Goal: Complete application form

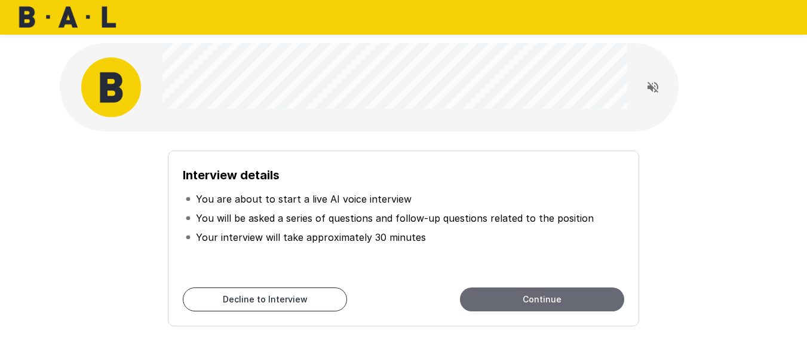
click at [517, 294] on button "Continue" at bounding box center [542, 299] width 164 height 24
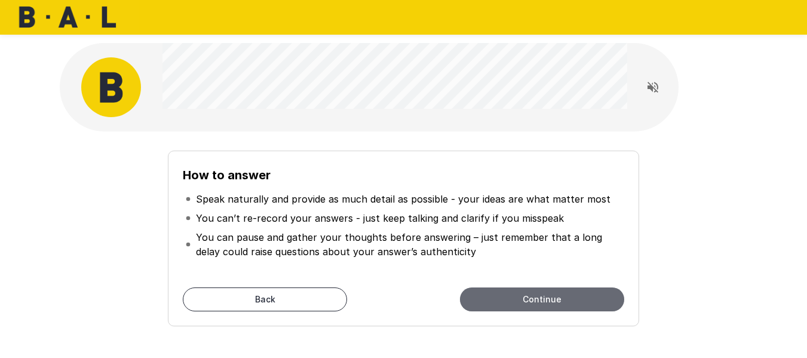
click at [538, 299] on button "Continue" at bounding box center [542, 299] width 164 height 24
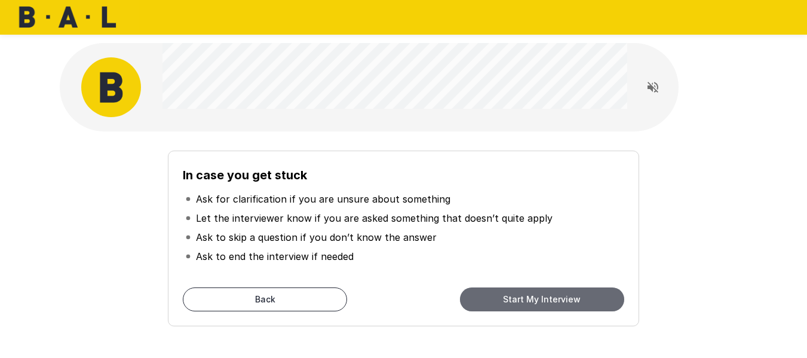
click at [538, 299] on button "Start My Interview" at bounding box center [542, 299] width 164 height 24
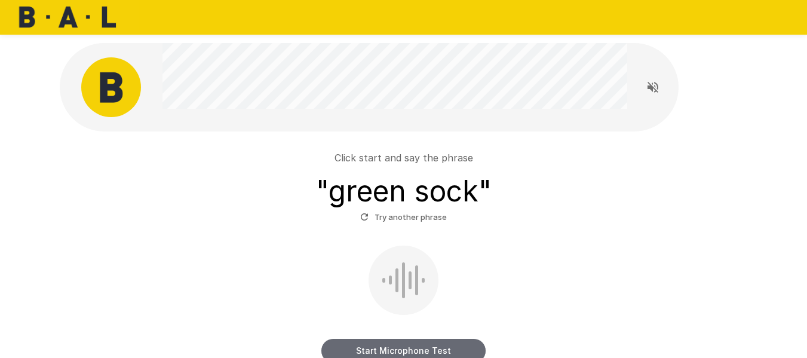
click at [393, 349] on button "Start Microphone Test" at bounding box center [403, 351] width 164 height 24
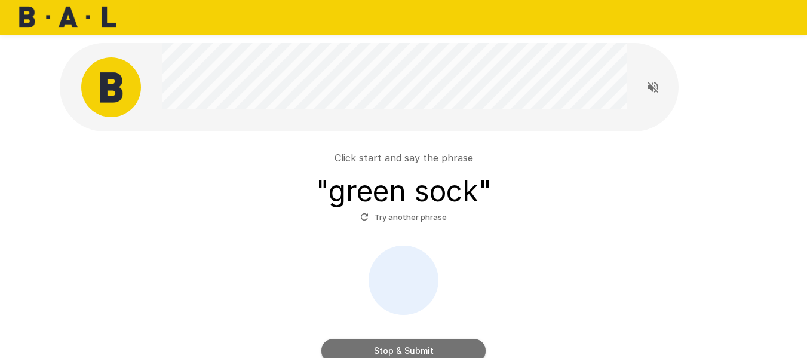
click at [393, 349] on button "Stop & Submit" at bounding box center [403, 351] width 164 height 24
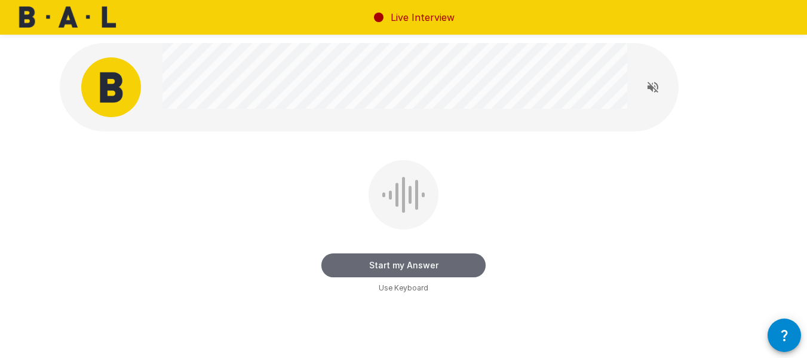
click at [417, 263] on button "Start my Answer" at bounding box center [403, 265] width 164 height 24
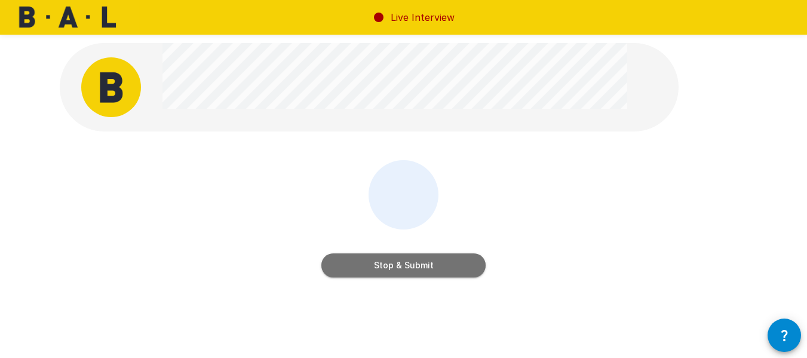
click at [417, 263] on button "Stop & Submit" at bounding box center [403, 265] width 164 height 24
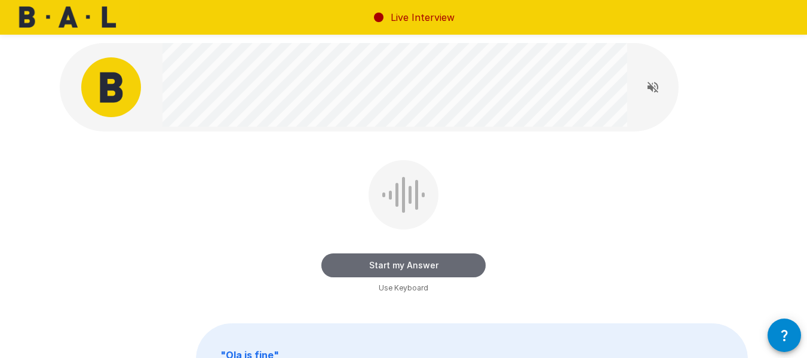
click at [413, 268] on button "Start my Answer" at bounding box center [403, 265] width 164 height 24
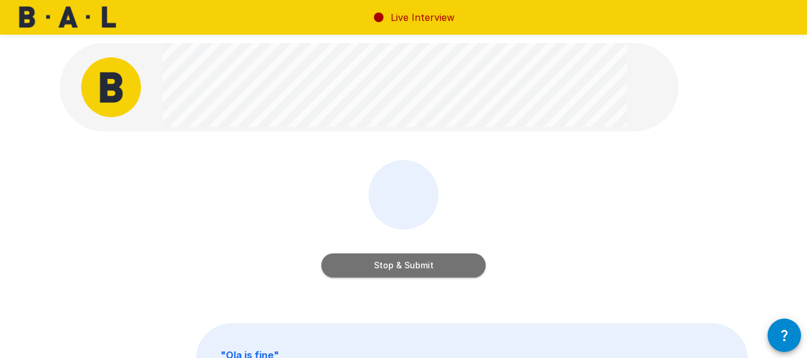
click at [413, 268] on button "Stop & Submit" at bounding box center [403, 265] width 164 height 24
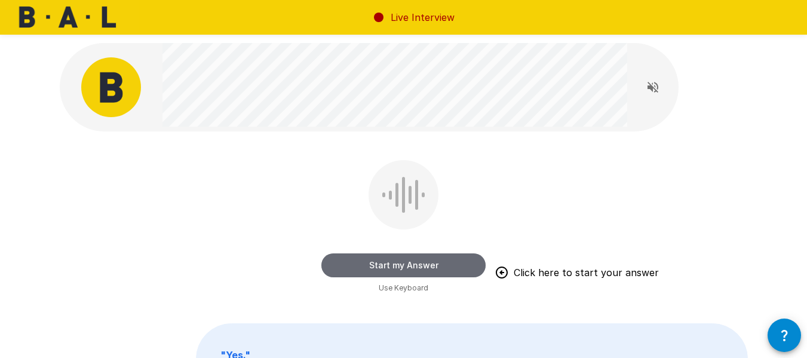
click at [413, 268] on button "Start my Answer" at bounding box center [403, 265] width 164 height 24
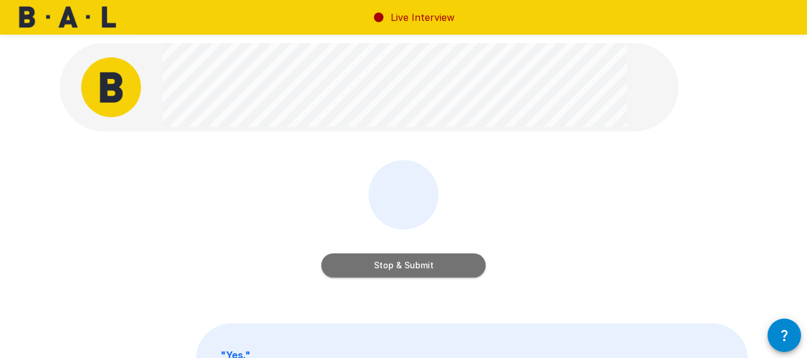
click at [413, 268] on button "Stop & Submit" at bounding box center [403, 265] width 164 height 24
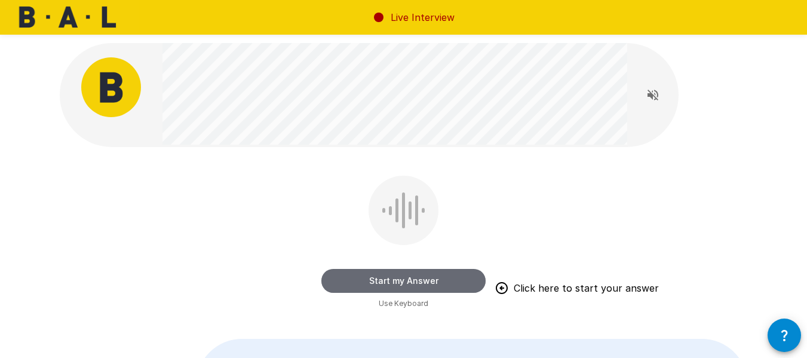
click at [401, 274] on button "Start my Answer" at bounding box center [403, 281] width 164 height 24
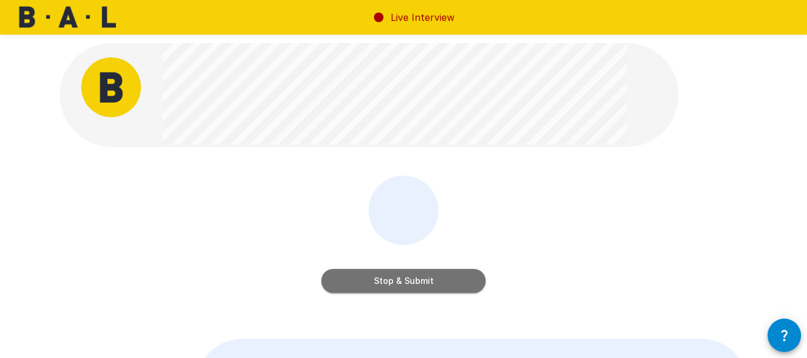
click at [400, 281] on button "Stop & Submit" at bounding box center [403, 281] width 164 height 24
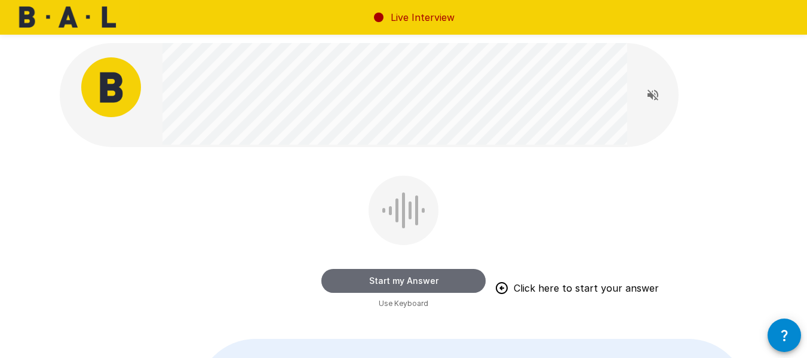
click at [417, 276] on button "Start my Answer" at bounding box center [403, 281] width 164 height 24
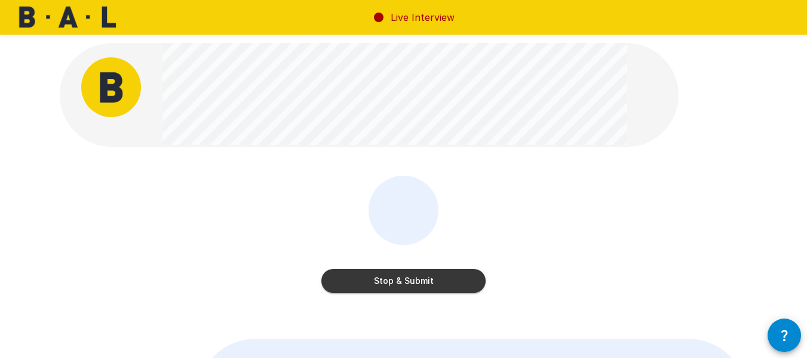
click at [670, 209] on div "Stop & Submit" at bounding box center [404, 243] width 688 height 134
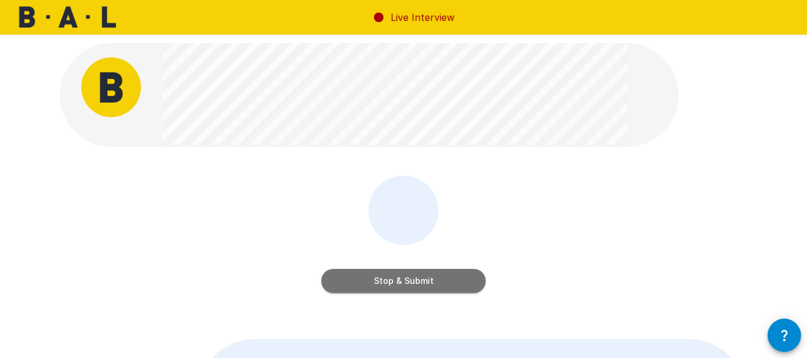
click at [416, 280] on button "Stop & Submit" at bounding box center [403, 281] width 164 height 24
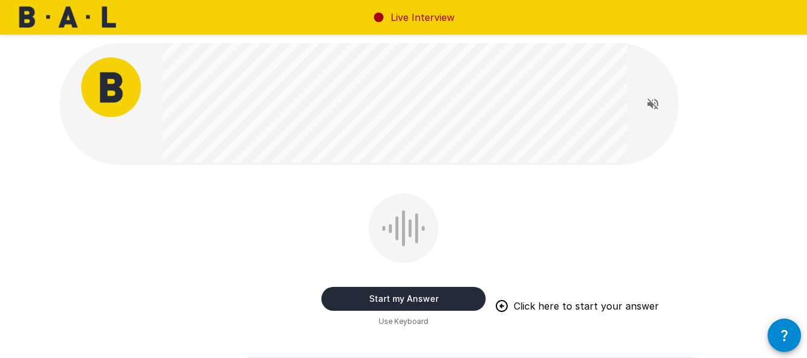
click at [647, 111] on button "Read questions aloud" at bounding box center [653, 104] width 24 height 24
click at [426, 300] on button "Start my Answer" at bounding box center [403, 299] width 164 height 24
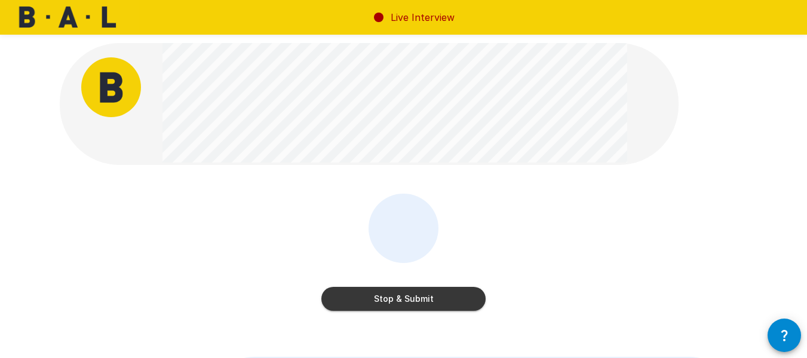
click at [441, 309] on button "Stop & Submit" at bounding box center [403, 299] width 164 height 24
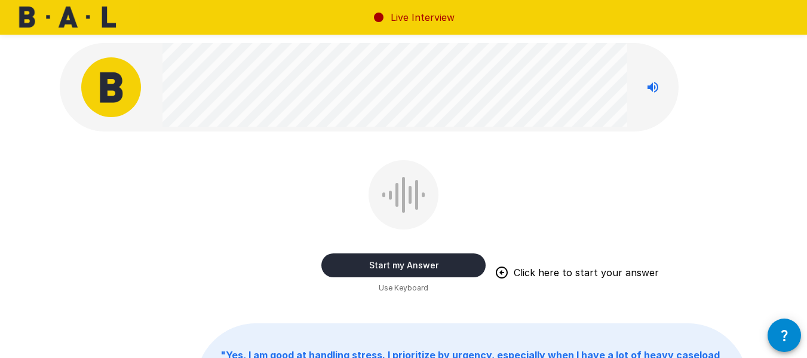
click at [426, 268] on button "Start my Answer" at bounding box center [403, 265] width 164 height 24
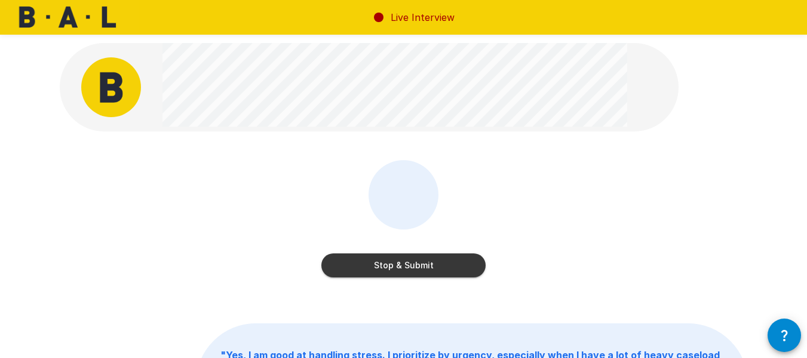
click at [467, 263] on button "Stop & Submit" at bounding box center [403, 265] width 164 height 24
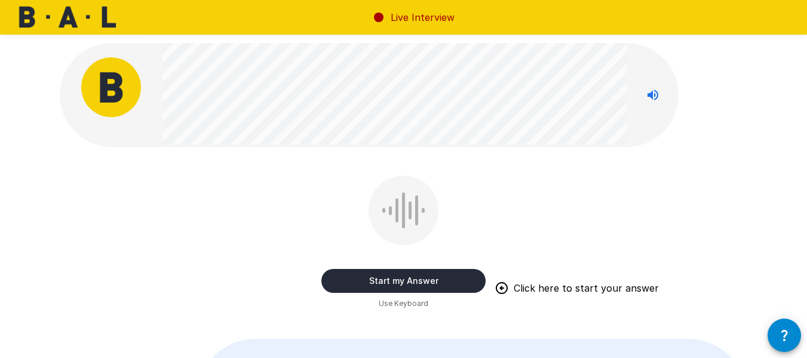
click at [415, 278] on button "Start my Answer" at bounding box center [403, 281] width 164 height 24
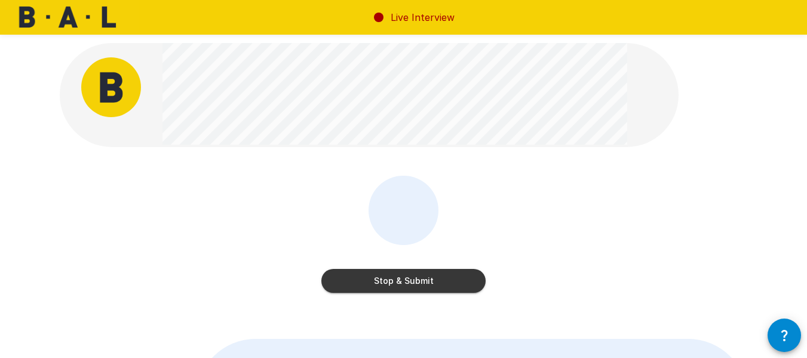
click at [454, 281] on button "Stop & Submit" at bounding box center [403, 281] width 164 height 24
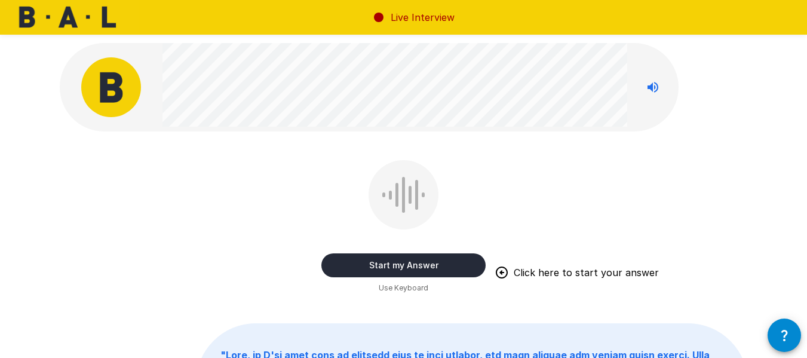
click at [413, 266] on button "Start my Answer" at bounding box center [403, 265] width 164 height 24
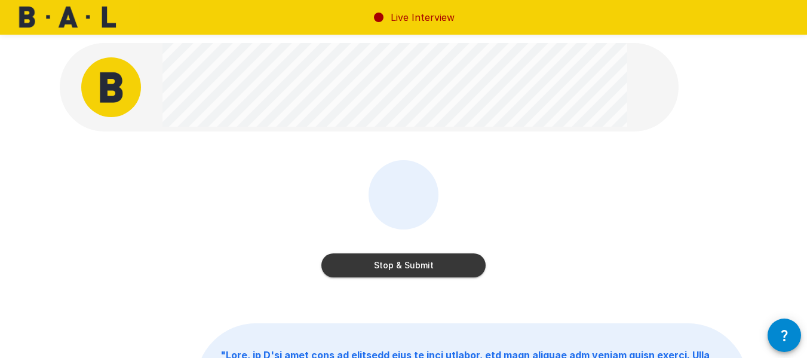
click at [457, 266] on button "Stop & Submit" at bounding box center [403, 265] width 164 height 24
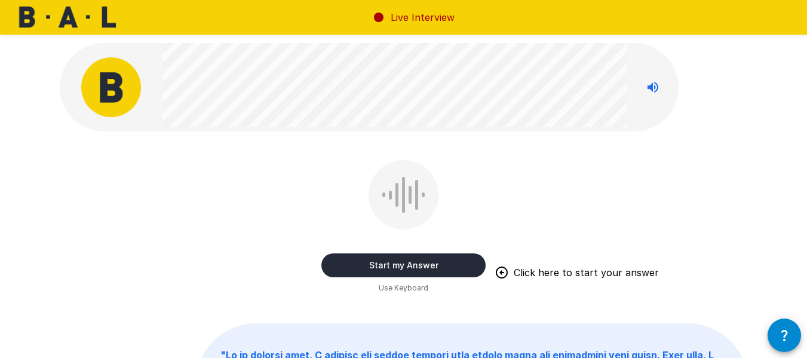
click at [429, 259] on button "Start my Answer" at bounding box center [403, 265] width 164 height 24
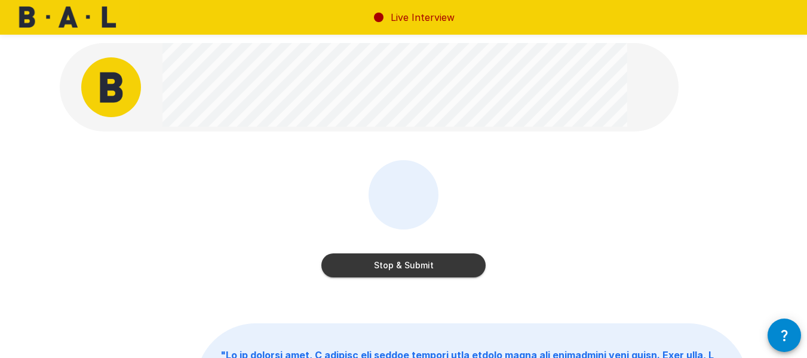
click at [459, 264] on button "Stop & Submit" at bounding box center [403, 265] width 164 height 24
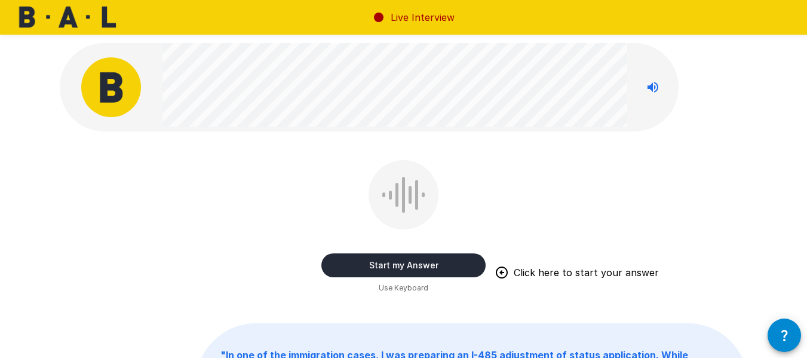
click at [431, 263] on button "Start my Answer" at bounding box center [403, 265] width 164 height 24
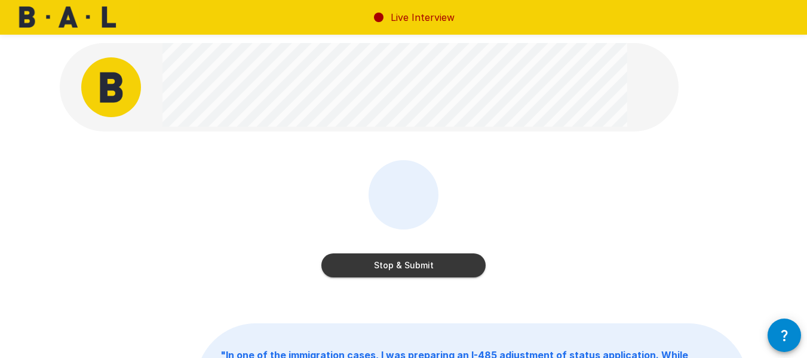
click at [443, 259] on button "Stop & Submit" at bounding box center [403, 265] width 164 height 24
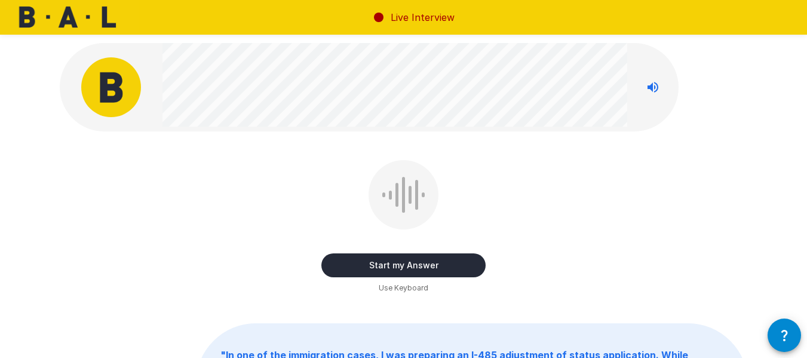
click at [443, 259] on div "Start my Answer Use Keyboard" at bounding box center [404, 227] width 688 height 134
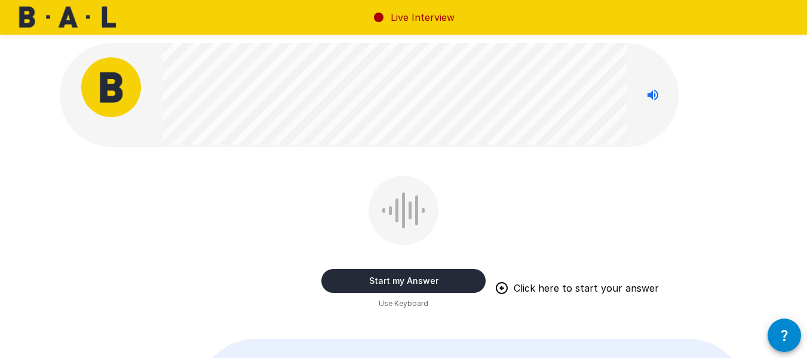
click at [400, 284] on button "Start my Answer" at bounding box center [403, 281] width 164 height 24
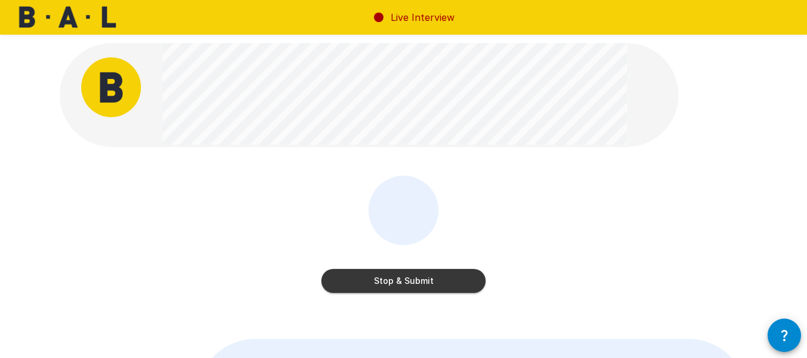
click at [371, 273] on button "Stop & Submit" at bounding box center [403, 281] width 164 height 24
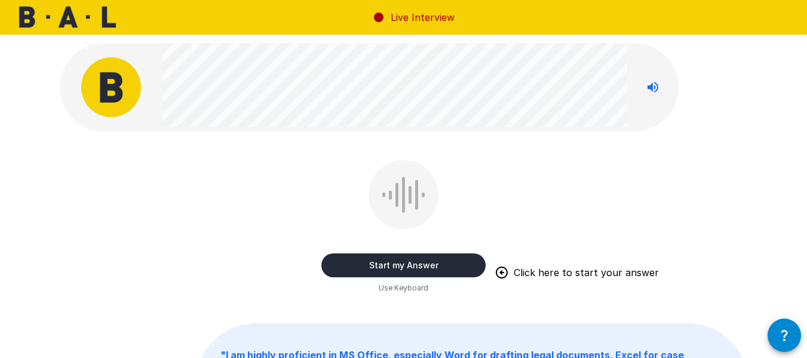
click at [440, 266] on button "Start my Answer" at bounding box center [403, 265] width 164 height 24
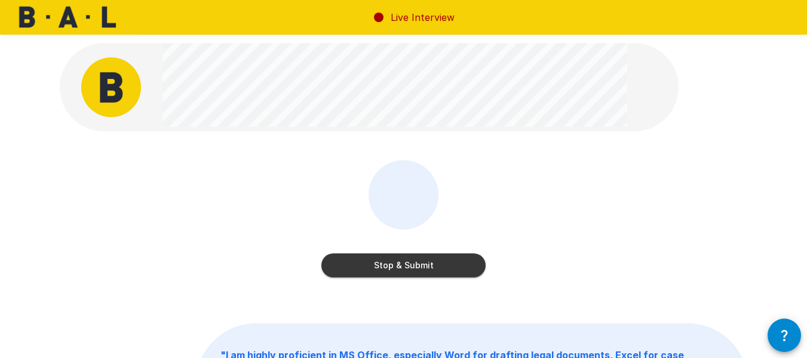
click at [438, 274] on button "Stop & Submit" at bounding box center [403, 265] width 164 height 24
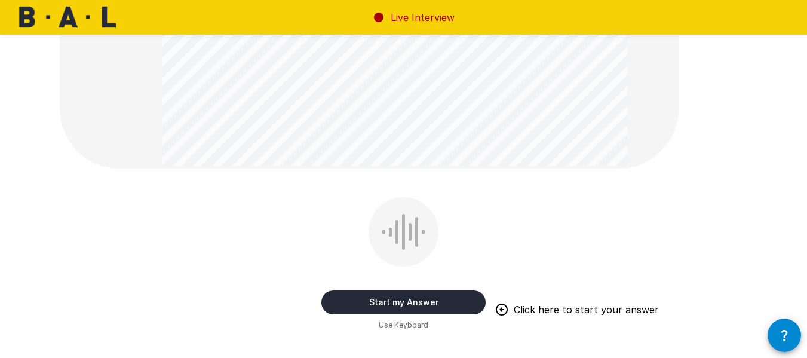
scroll to position [195, 0]
click at [434, 300] on button "Start my Answer" at bounding box center [403, 301] width 164 height 24
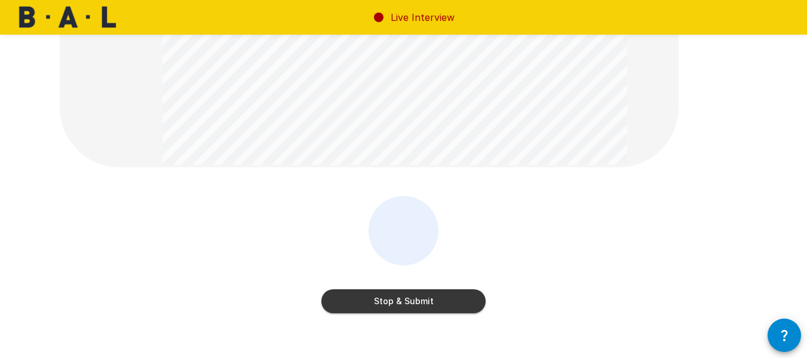
click at [442, 302] on button "Stop & Submit" at bounding box center [403, 301] width 164 height 24
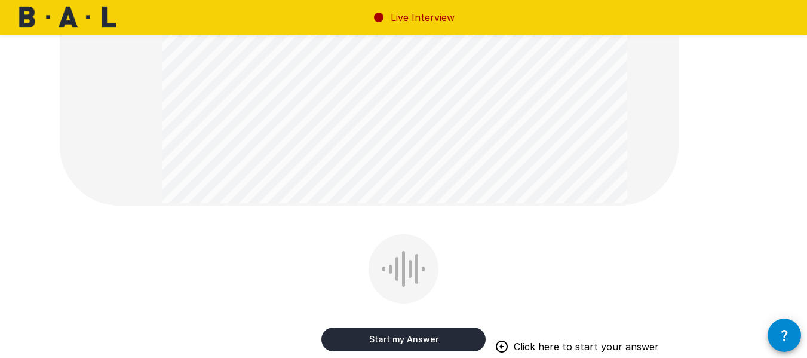
scroll to position [247, 0]
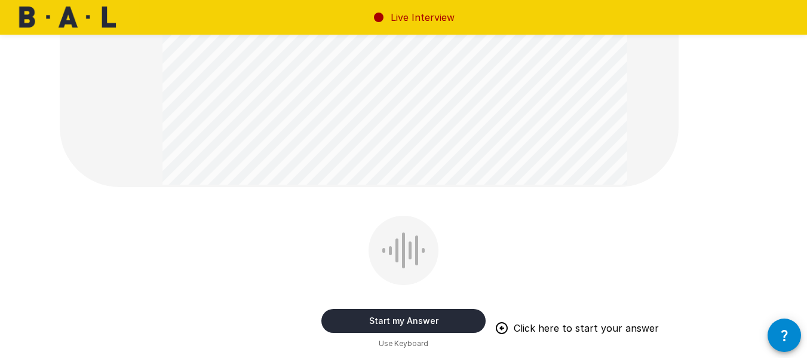
click at [426, 328] on button "Start my Answer" at bounding box center [403, 321] width 164 height 24
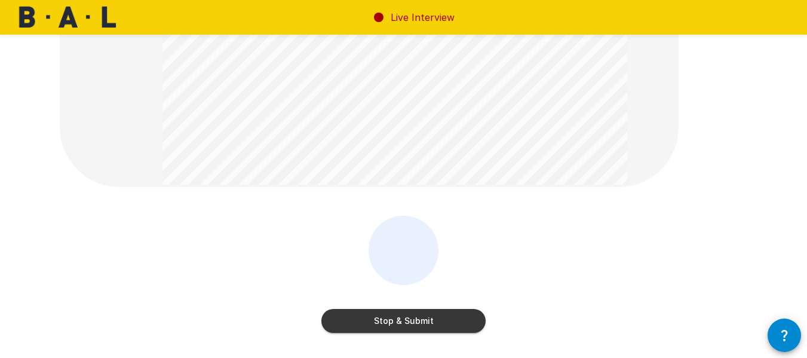
click at [442, 324] on button "Stop & Submit" at bounding box center [403, 321] width 164 height 24
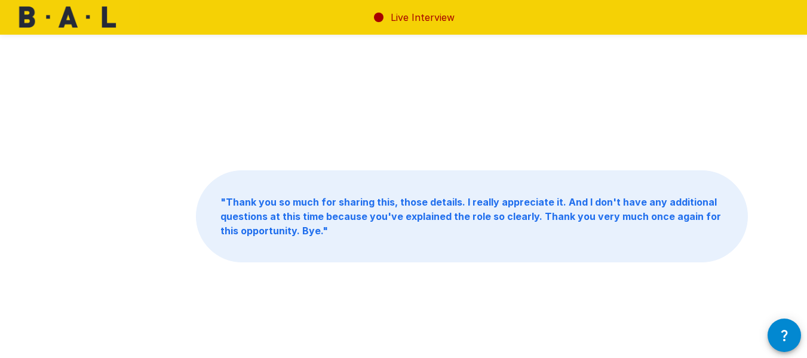
scroll to position [18, 0]
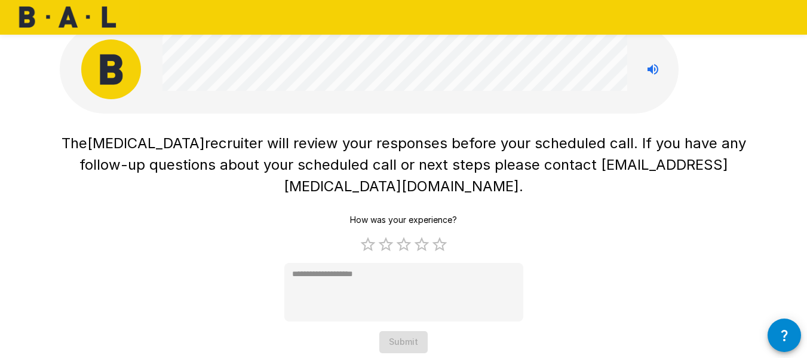
click at [443, 235] on label "5 Stars" at bounding box center [440, 244] width 18 height 18
type textarea "*"
click at [415, 331] on button "Submit" at bounding box center [403, 342] width 48 height 22
